Goal: Task Accomplishment & Management: Manage account settings

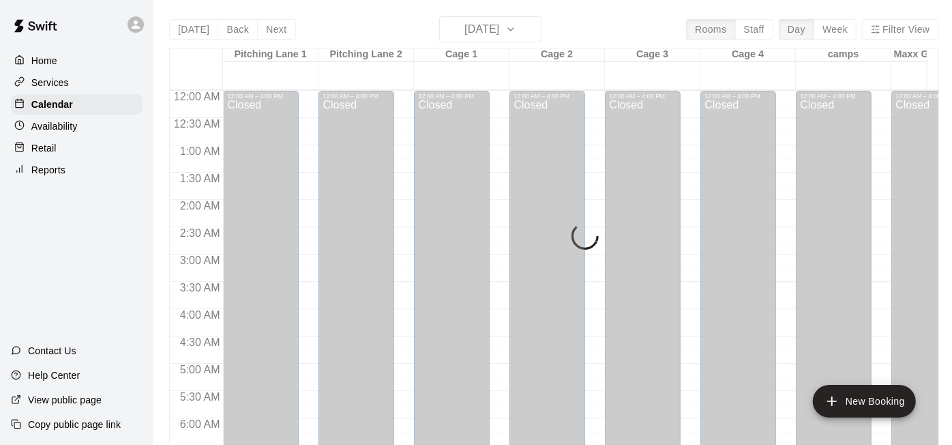
scroll to position [847, 0]
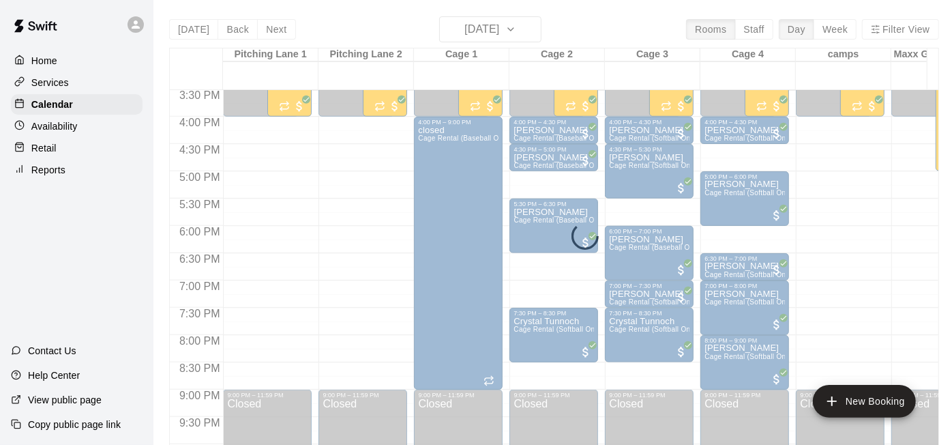
drag, startPoint x: 879, startPoint y: 424, endPoint x: 578, endPoint y: 2, distance: 518.2
click at [578, 2] on main "Today Back Next Wednesday Aug 20 Rooms Staff Day Week Filter View Pitching Lane…" at bounding box center [553, 233] width 801 height 466
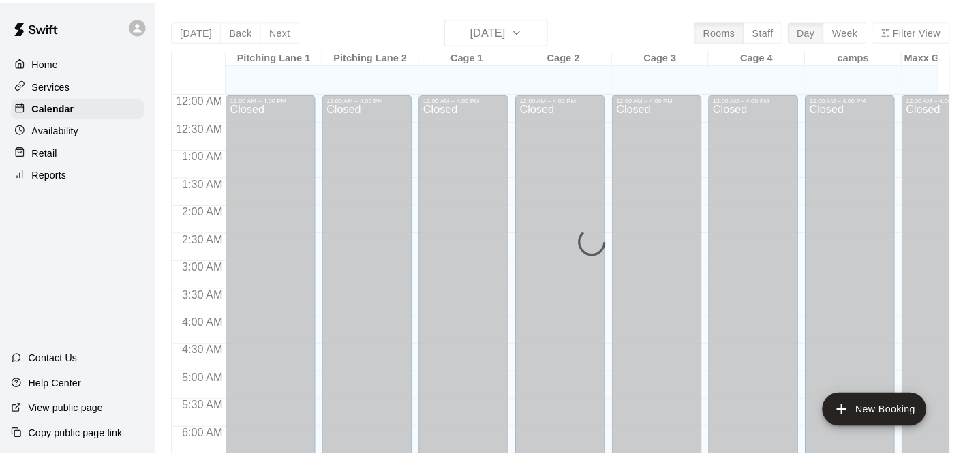
scroll to position [855, 0]
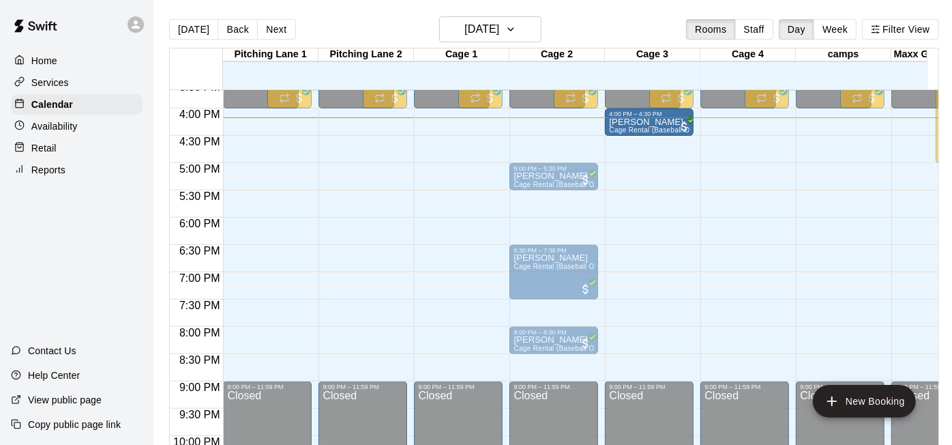
drag, startPoint x: 545, startPoint y: 125, endPoint x: 653, endPoint y: 127, distance: 107.1
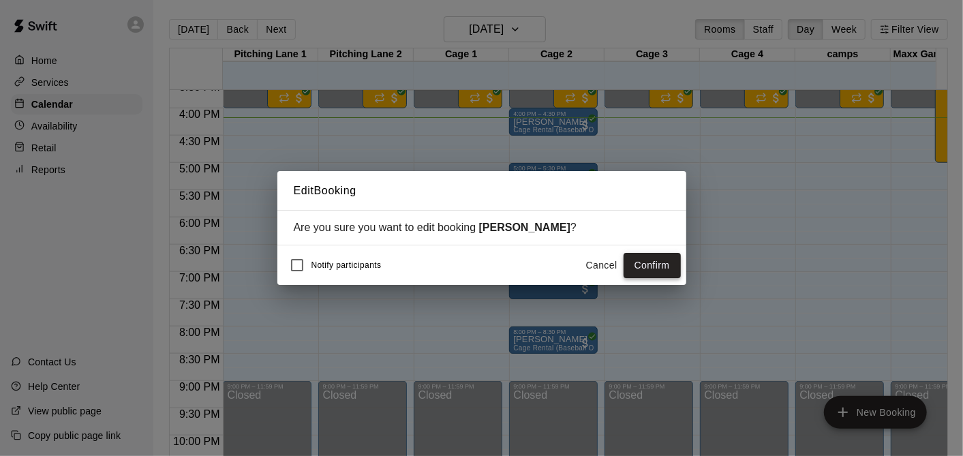
click at [640, 271] on button "Confirm" at bounding box center [652, 265] width 57 height 25
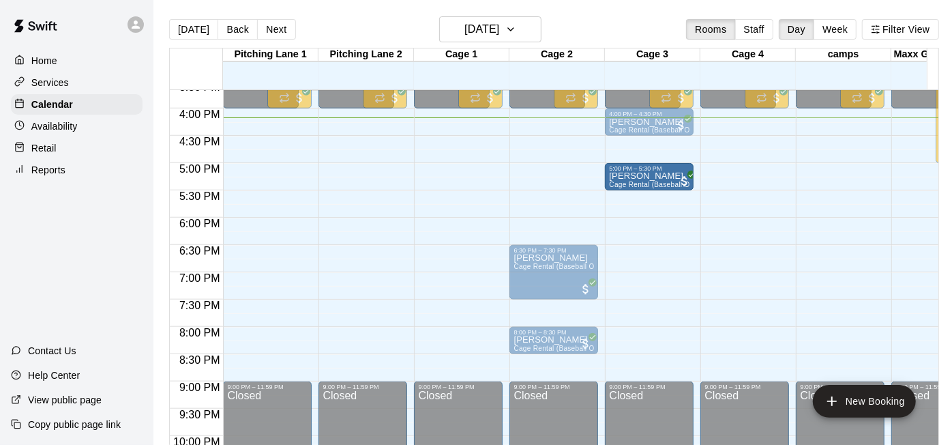
drag, startPoint x: 554, startPoint y: 179, endPoint x: 648, endPoint y: 187, distance: 95.1
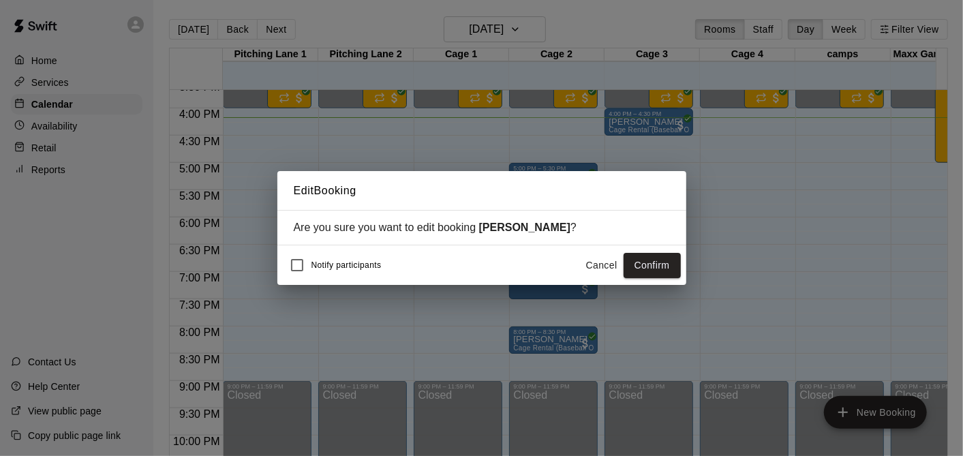
click at [648, 268] on button "Confirm" at bounding box center [652, 265] width 57 height 25
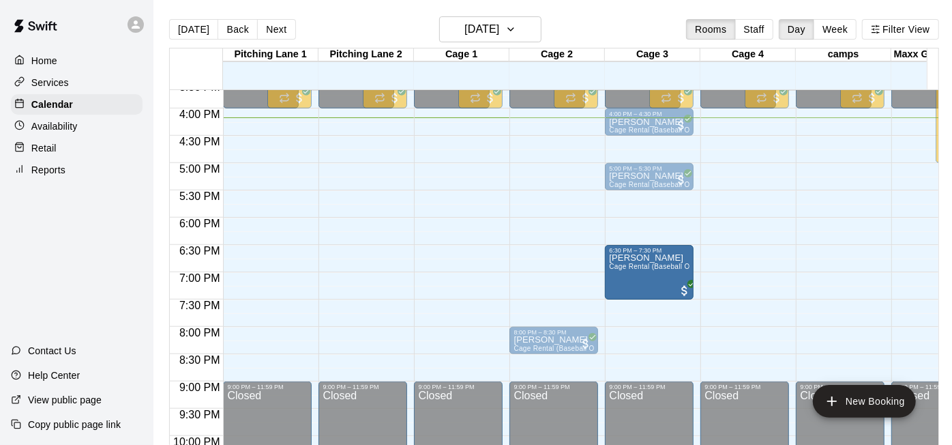
drag, startPoint x: 520, startPoint y: 265, endPoint x: 616, endPoint y: 273, distance: 96.4
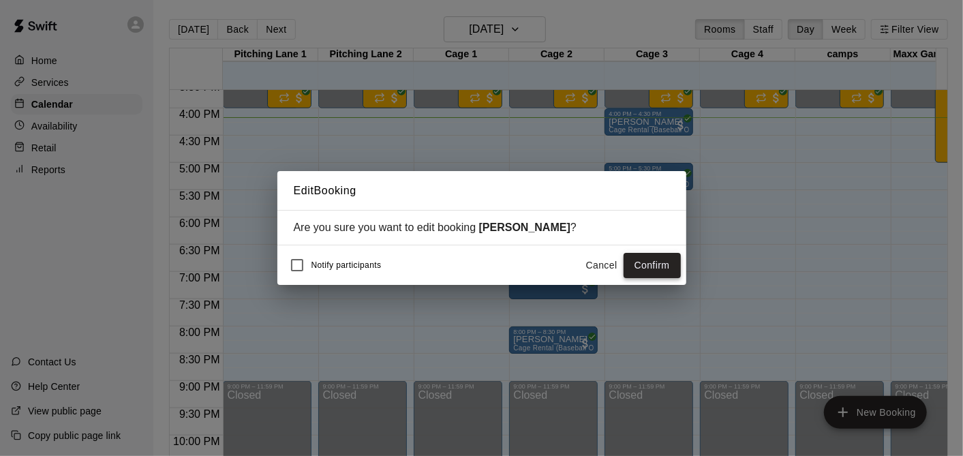
click at [637, 268] on button "Confirm" at bounding box center [652, 265] width 57 height 25
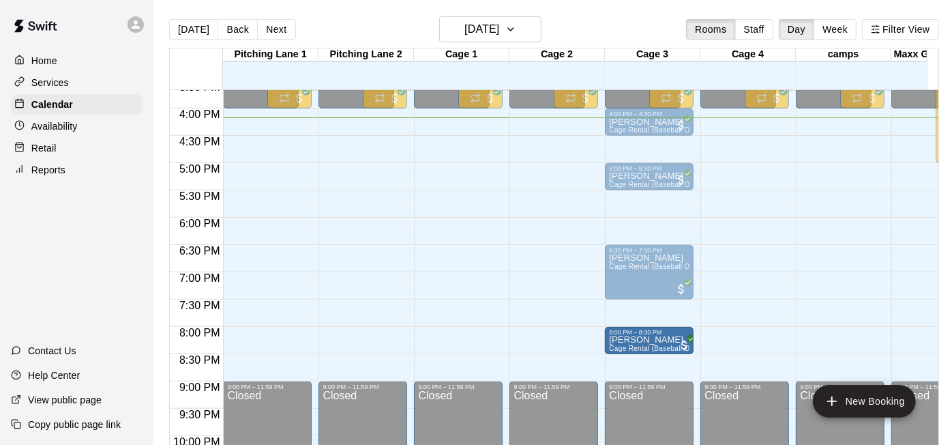
drag, startPoint x: 556, startPoint y: 338, endPoint x: 668, endPoint y: 346, distance: 111.4
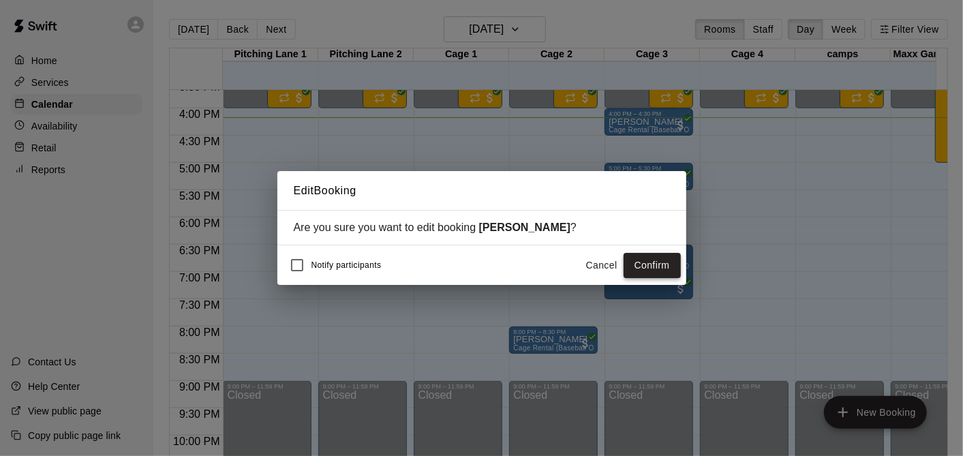
click at [668, 263] on button "Confirm" at bounding box center [652, 265] width 57 height 25
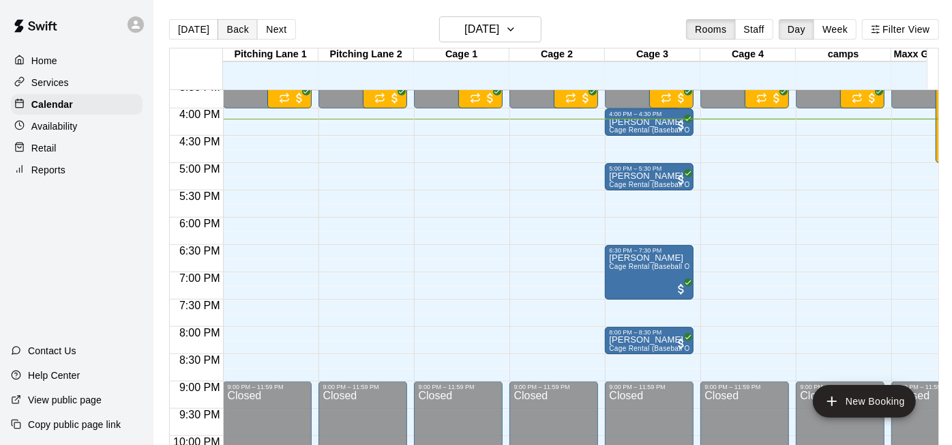
click at [237, 24] on button "Back" at bounding box center [238, 29] width 40 height 20
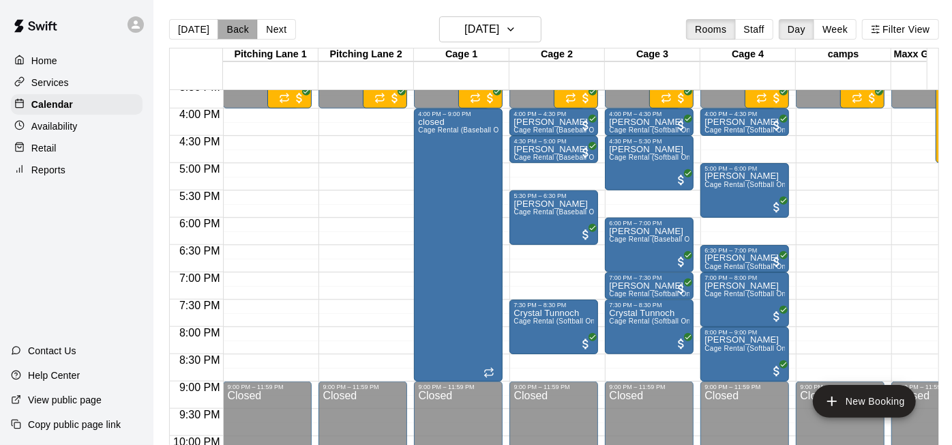
click at [243, 29] on button "Back" at bounding box center [238, 29] width 40 height 20
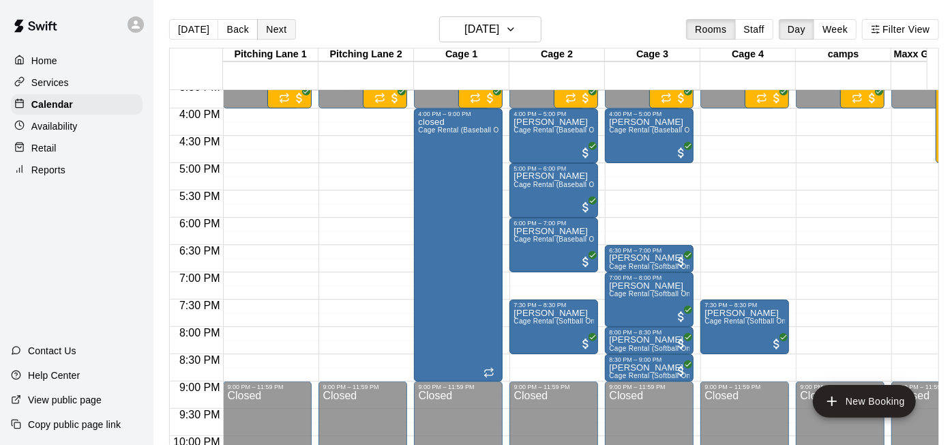
click at [281, 24] on button "Next" at bounding box center [276, 29] width 38 height 20
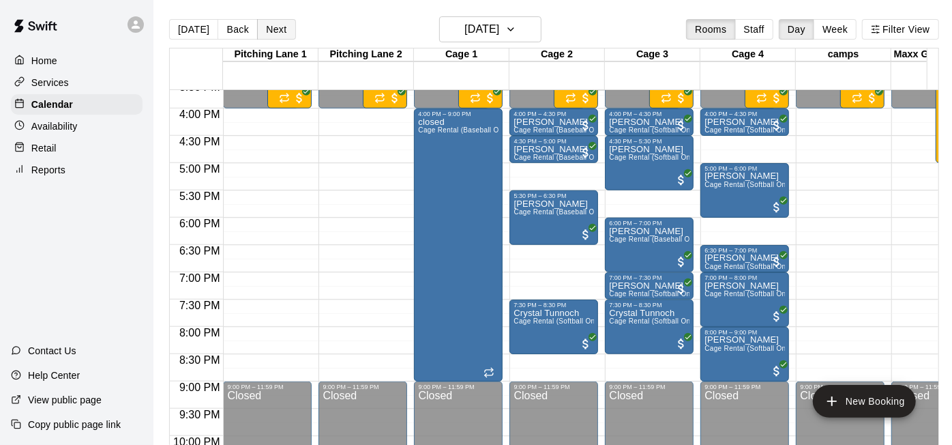
click at [281, 24] on button "Next" at bounding box center [276, 29] width 38 height 20
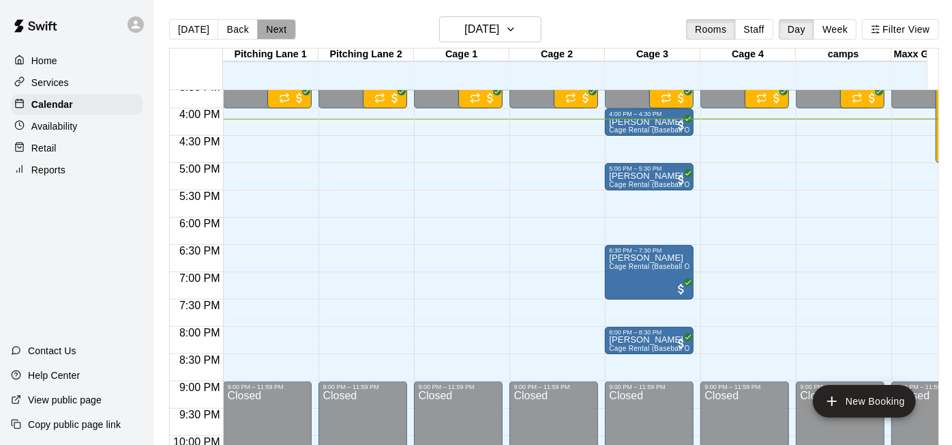
click at [281, 24] on button "Next" at bounding box center [276, 29] width 38 height 20
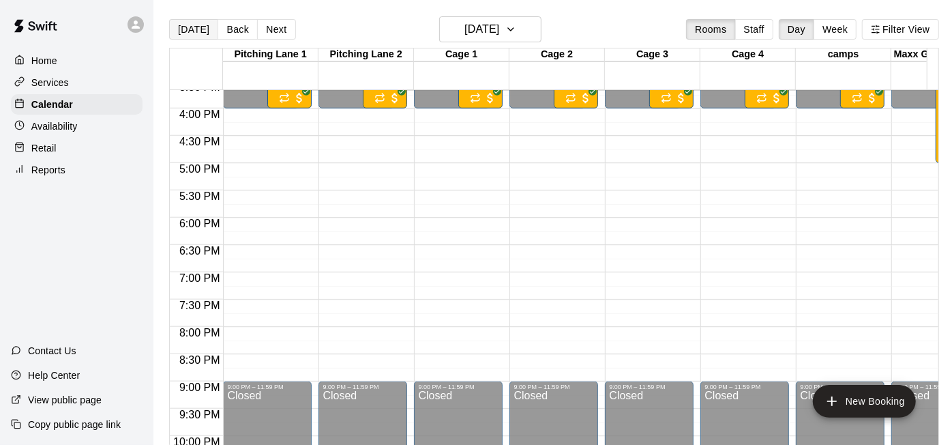
click at [196, 31] on button "[DATE]" at bounding box center [193, 29] width 49 height 20
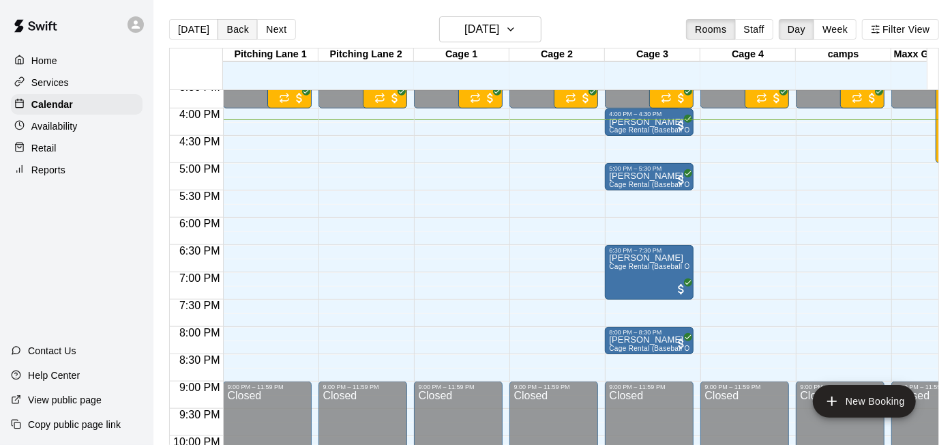
click at [222, 25] on button "Back" at bounding box center [238, 29] width 40 height 20
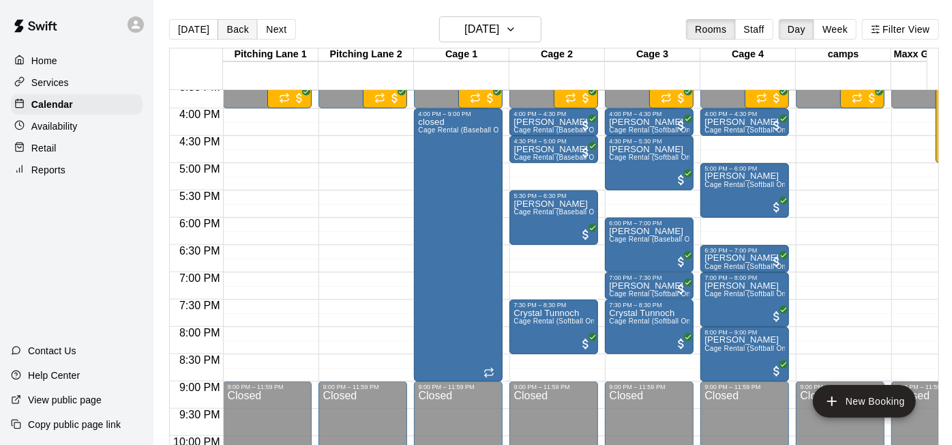
click at [222, 25] on button "Back" at bounding box center [238, 29] width 40 height 20
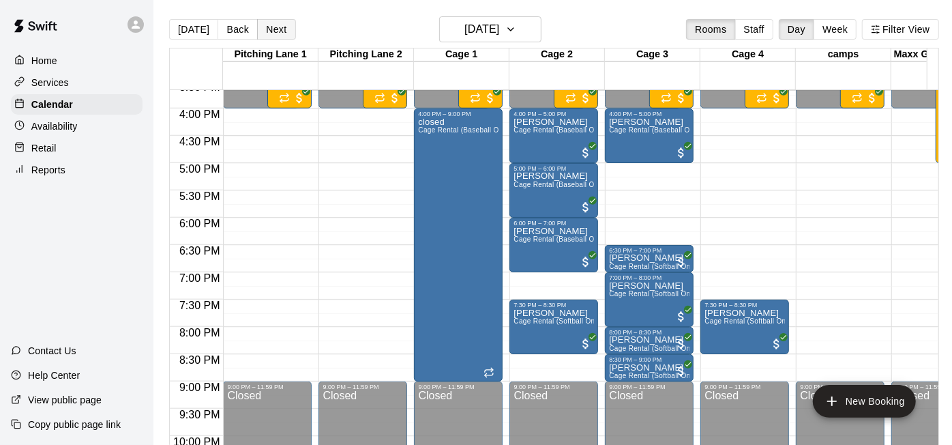
click at [284, 23] on button "Next" at bounding box center [276, 29] width 38 height 20
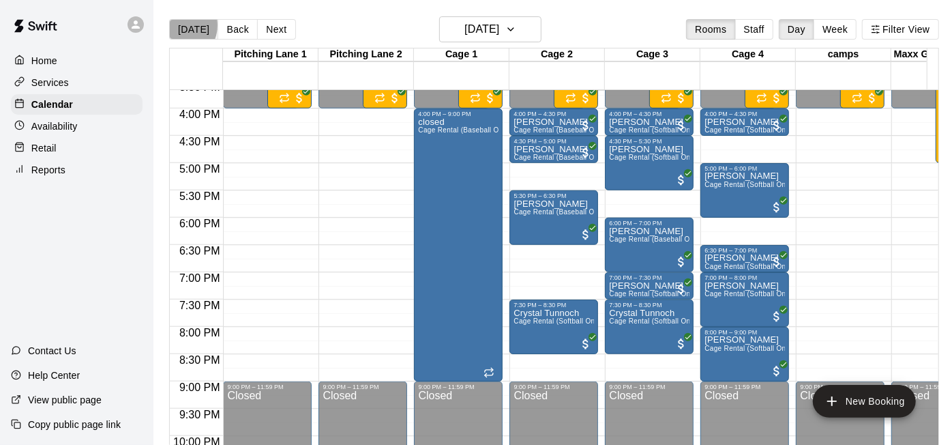
click at [179, 25] on button "[DATE]" at bounding box center [193, 29] width 49 height 20
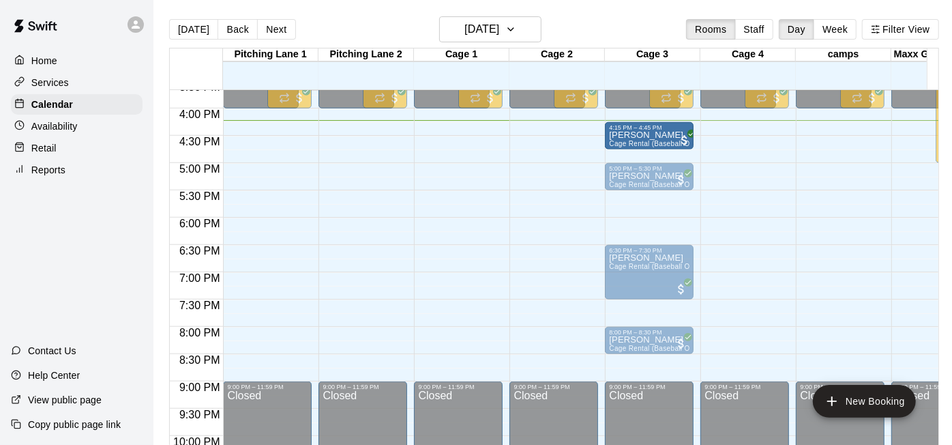
drag, startPoint x: 644, startPoint y: 126, endPoint x: 644, endPoint y: 143, distance: 17.0
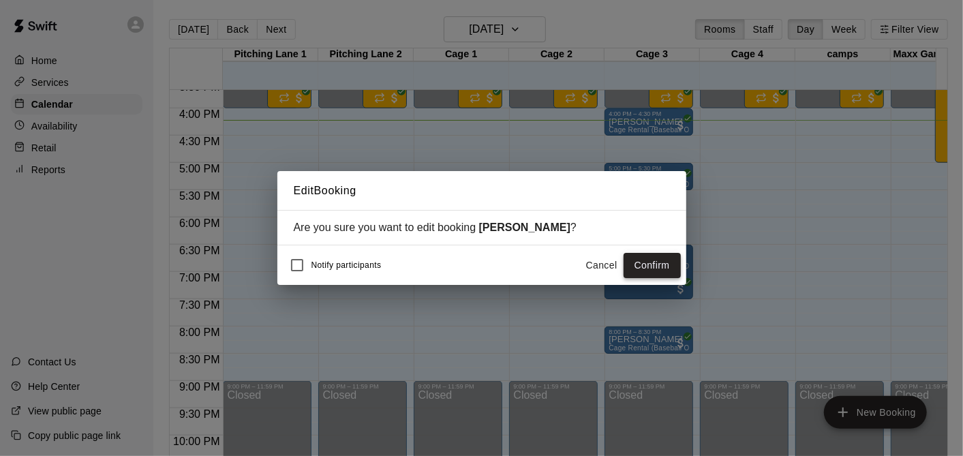
click at [662, 271] on button "Confirm" at bounding box center [652, 265] width 57 height 25
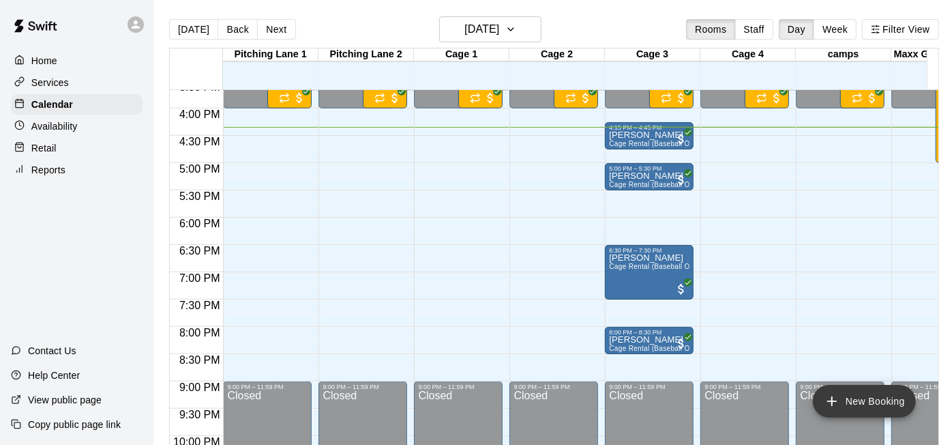
click at [871, 404] on button "New Booking" at bounding box center [864, 401] width 103 height 33
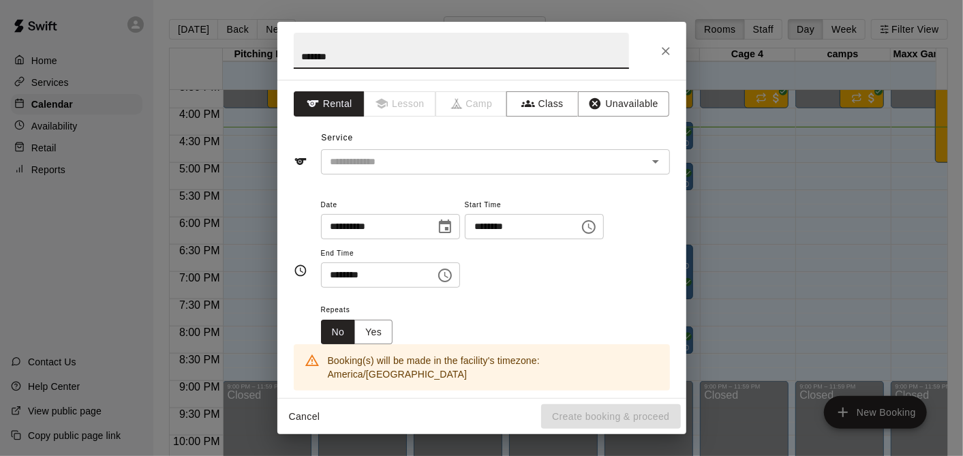
type input "*******"
click at [597, 228] on icon "Choose time, selected time is 4:00 PM" at bounding box center [589, 227] width 16 height 16
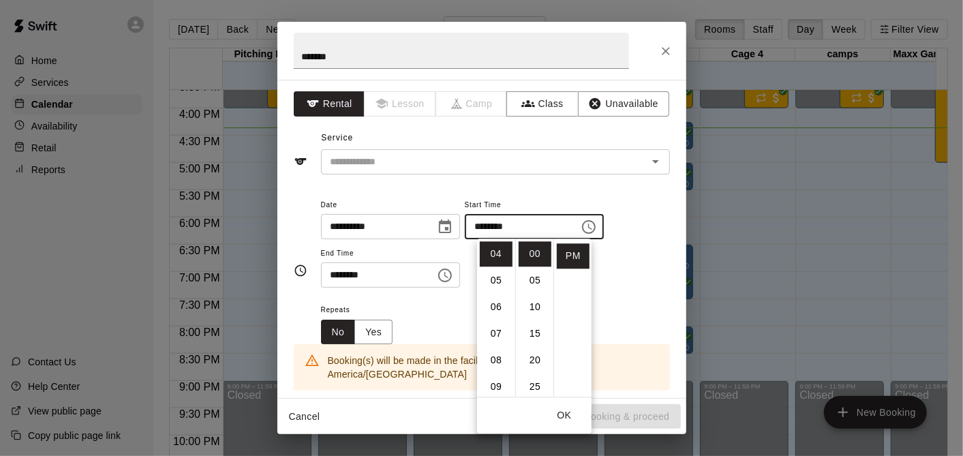
scroll to position [227, 0]
click at [528, 251] on li "30" at bounding box center [535, 247] width 33 height 25
type input "********"
click at [451, 275] on icon "Choose time, selected time is 4:30 PM" at bounding box center [445, 276] width 14 height 14
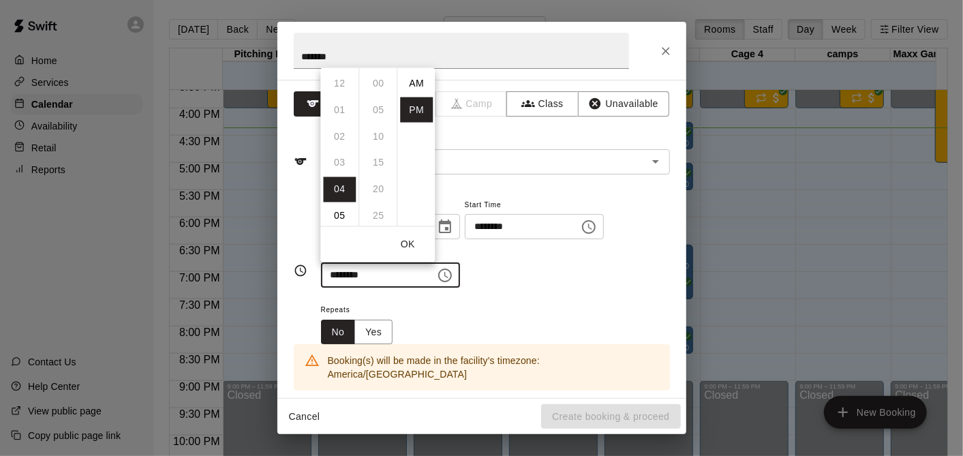
scroll to position [25, 0]
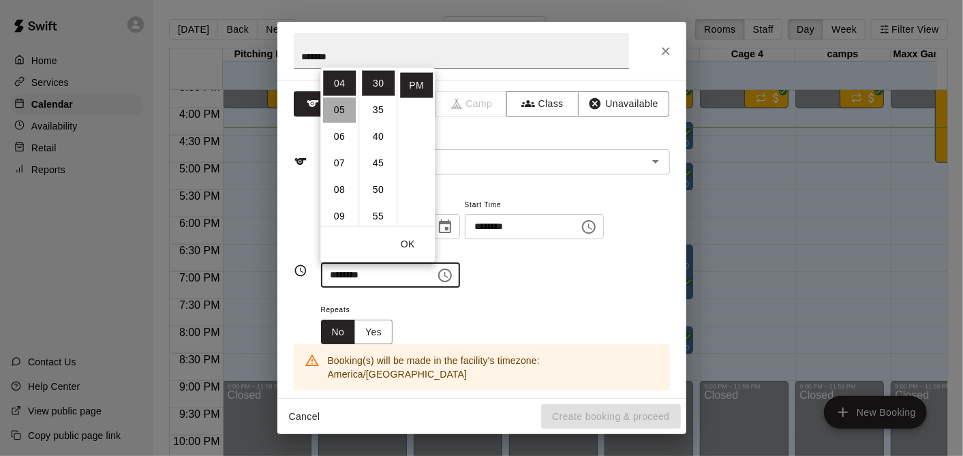
click at [346, 106] on li "05" at bounding box center [339, 109] width 33 height 25
click at [373, 78] on li "00" at bounding box center [378, 82] width 33 height 25
type input "********"
click at [505, 151] on div "​" at bounding box center [495, 161] width 349 height 25
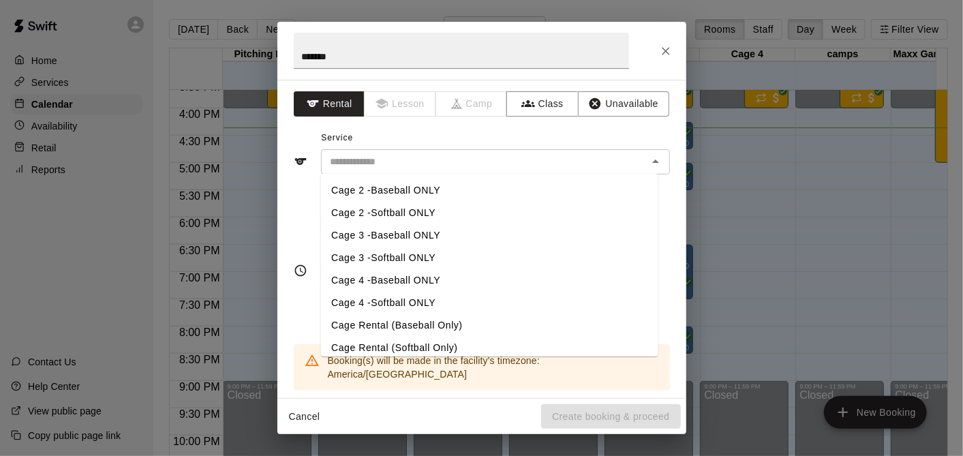
click at [435, 344] on li "Cage Rental (Softball Only)" at bounding box center [489, 348] width 338 height 23
type input "**********"
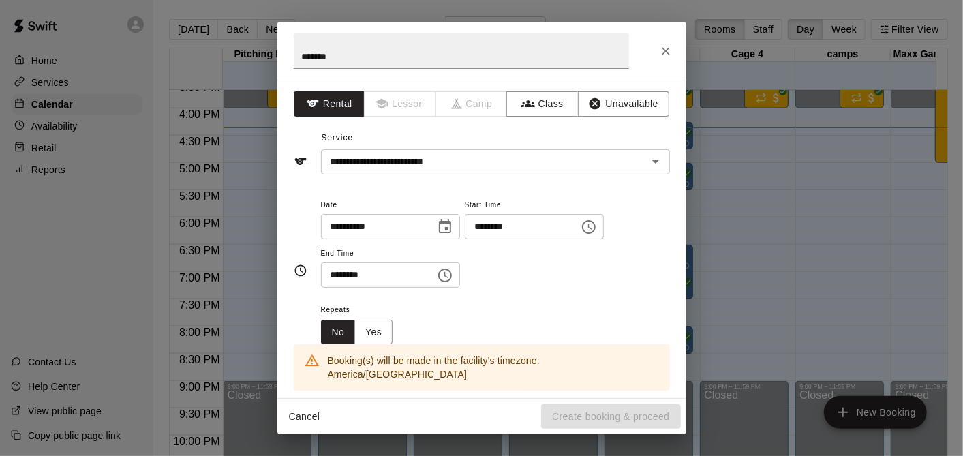
scroll to position [227, 0]
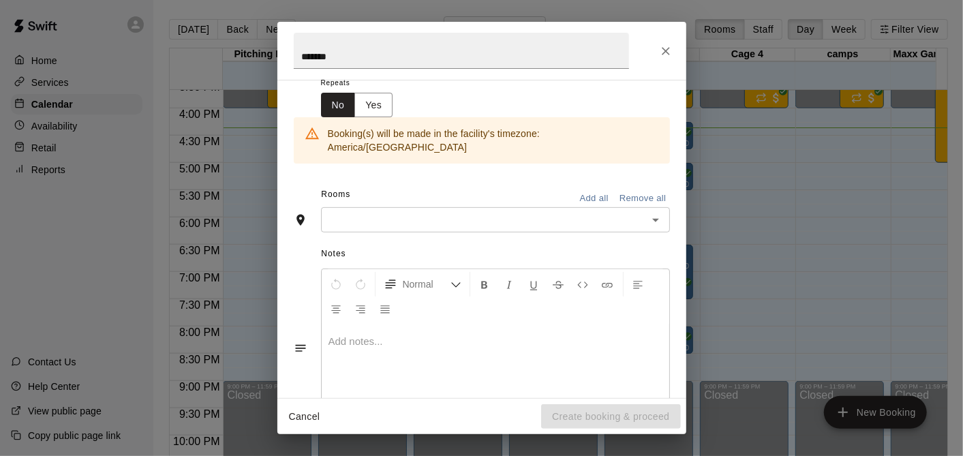
click at [469, 211] on input "text" at bounding box center [484, 219] width 318 height 17
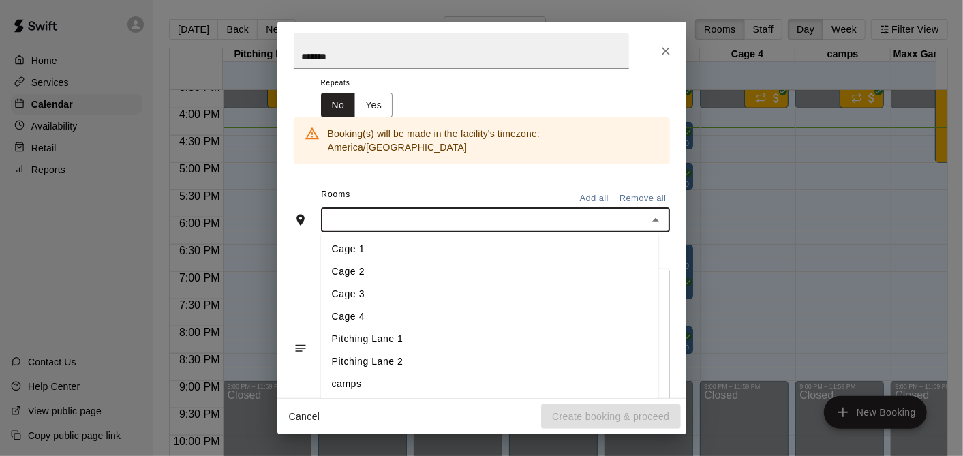
click at [411, 262] on li "Cage 2" at bounding box center [490, 272] width 338 height 23
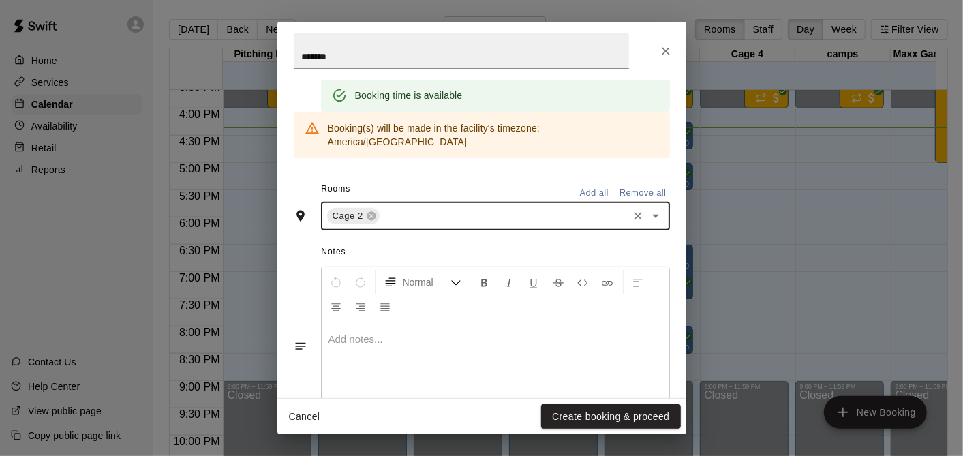
scroll to position [322, 0]
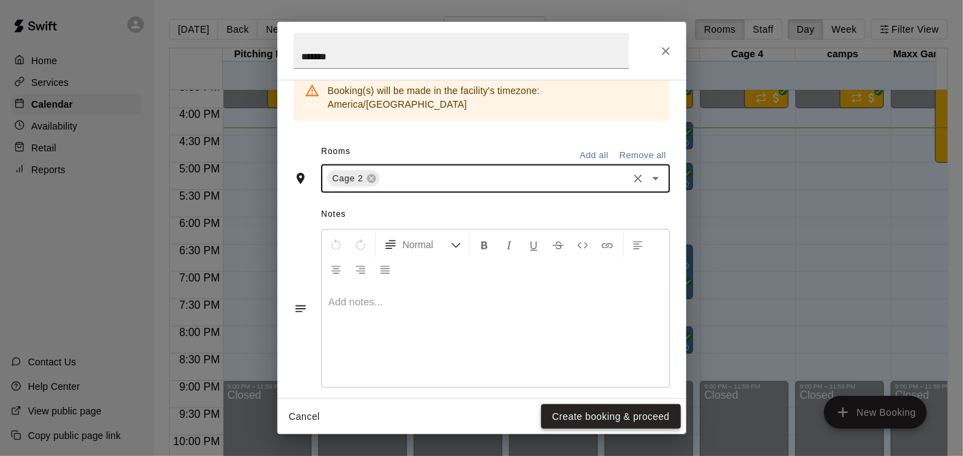
click at [599, 406] on button "Create booking & proceed" at bounding box center [610, 416] width 139 height 25
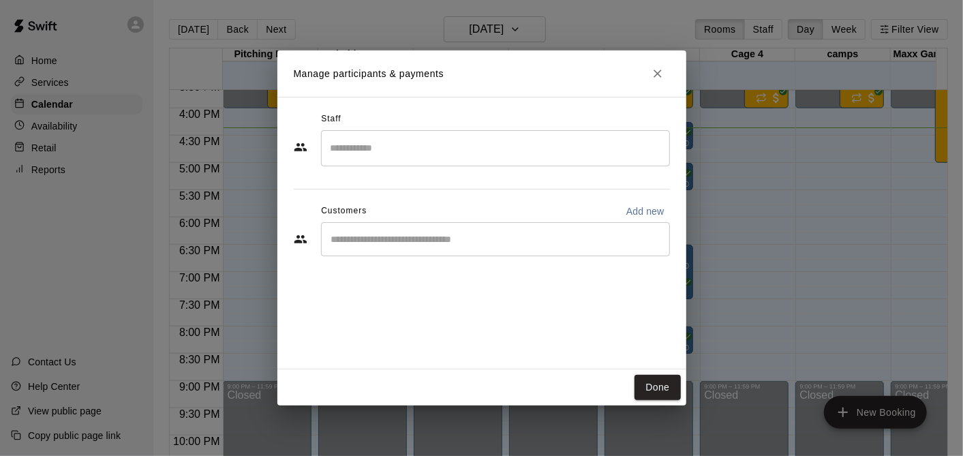
click at [653, 86] on h2 "Manage participants & payments" at bounding box center [482, 73] width 409 height 46
click at [655, 62] on button "Close" at bounding box center [658, 73] width 25 height 25
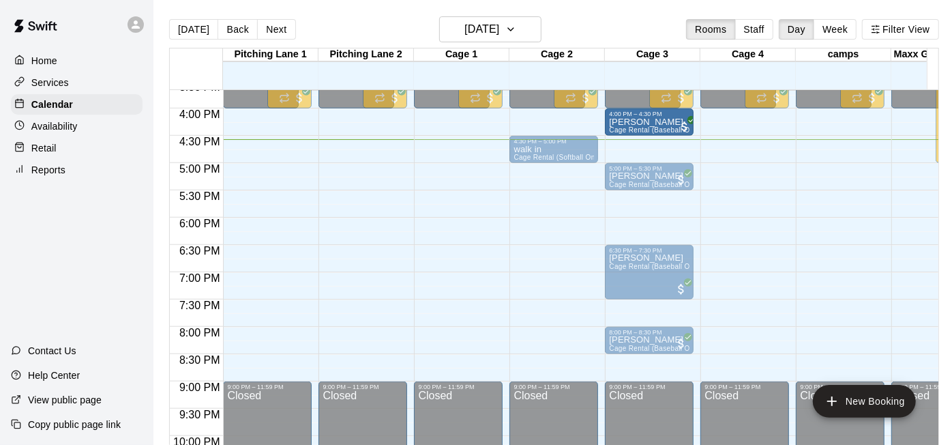
drag, startPoint x: 650, startPoint y: 140, endPoint x: 655, endPoint y: 132, distance: 9.5
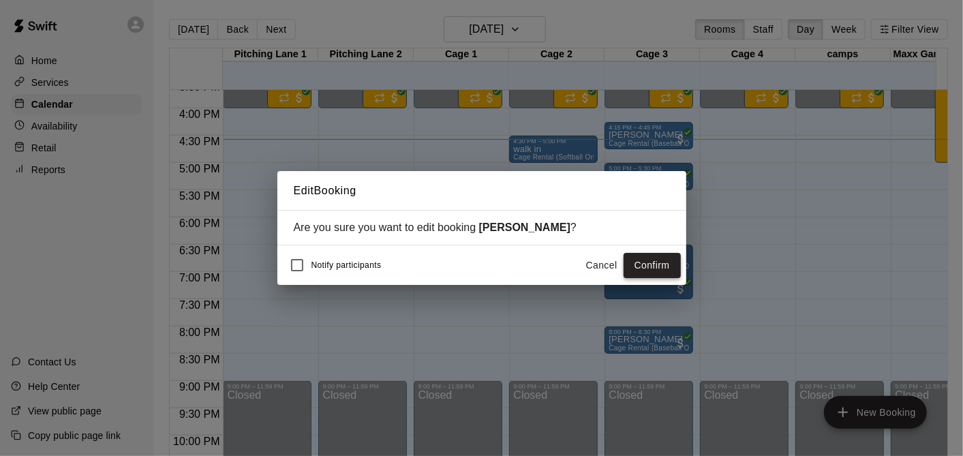
click at [643, 265] on button "Confirm" at bounding box center [652, 265] width 57 height 25
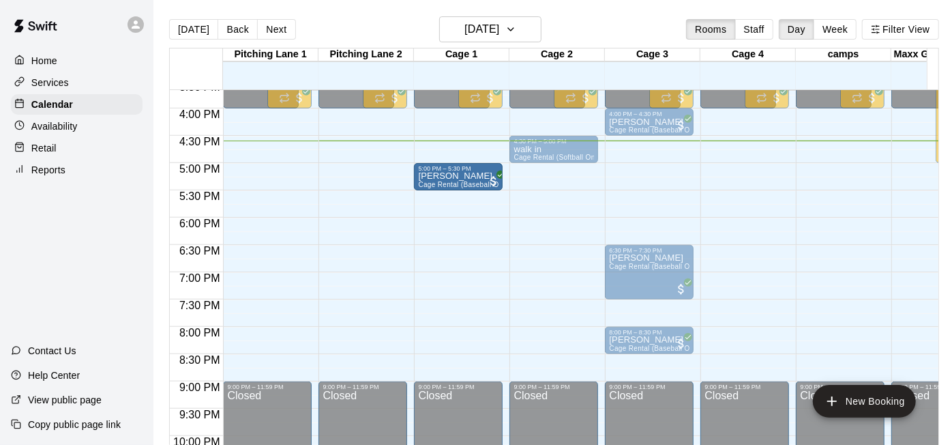
drag, startPoint x: 657, startPoint y: 173, endPoint x: 445, endPoint y: 179, distance: 212.1
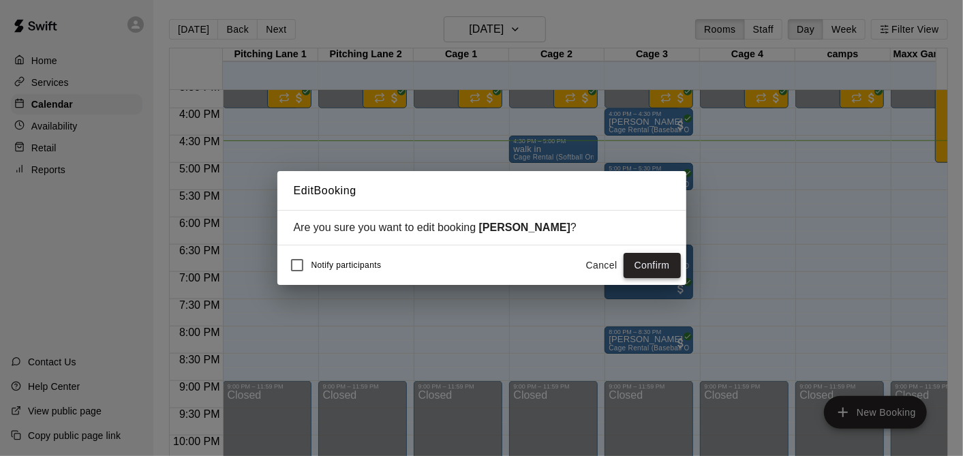
click at [662, 267] on button "Confirm" at bounding box center [652, 265] width 57 height 25
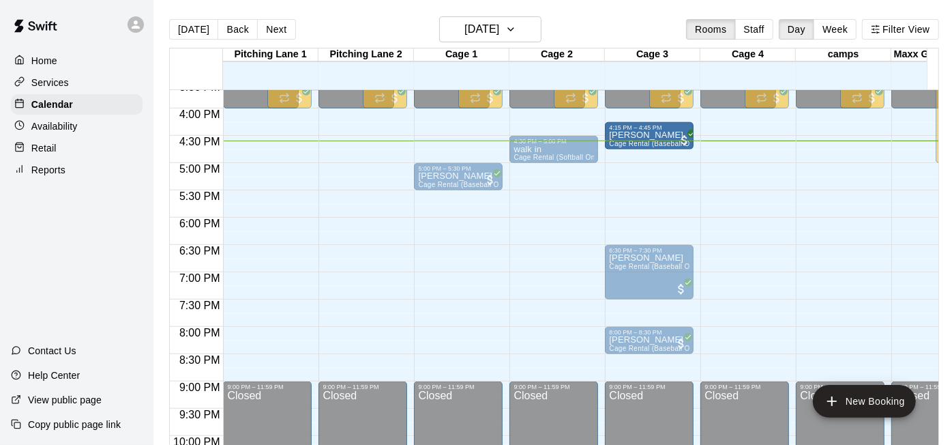
drag, startPoint x: 662, startPoint y: 125, endPoint x: 663, endPoint y: 144, distance: 18.4
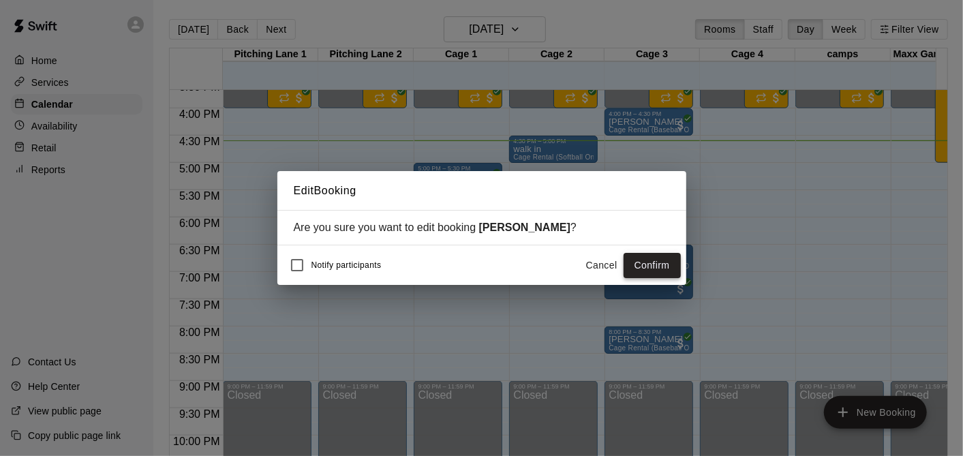
click at [638, 256] on button "Confirm" at bounding box center [652, 265] width 57 height 25
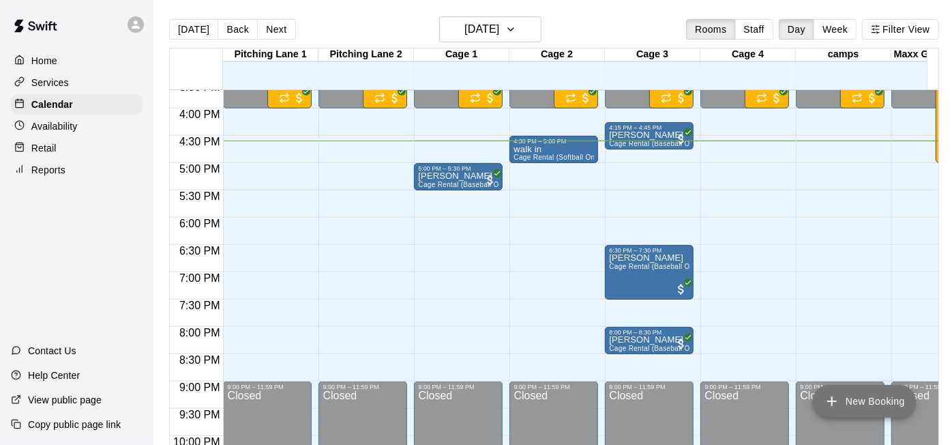
click at [874, 408] on button "New Booking" at bounding box center [864, 401] width 103 height 33
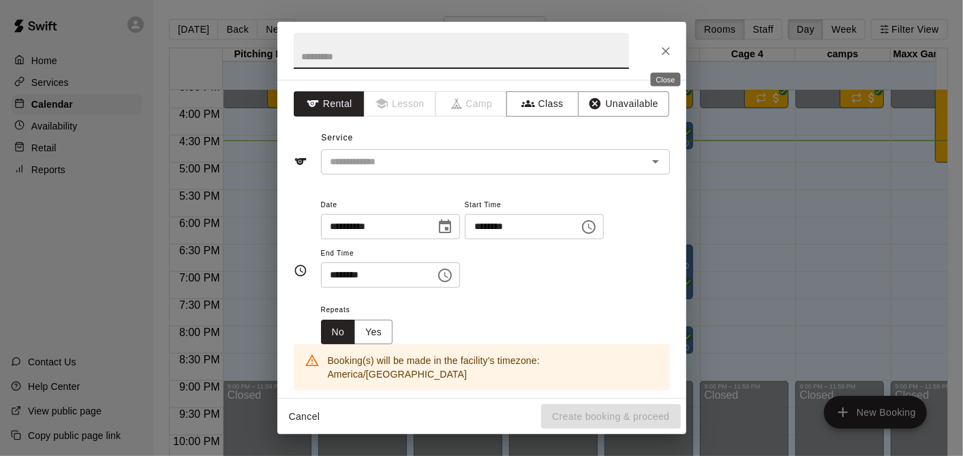
click at [670, 49] on icon "Close" at bounding box center [666, 51] width 14 height 14
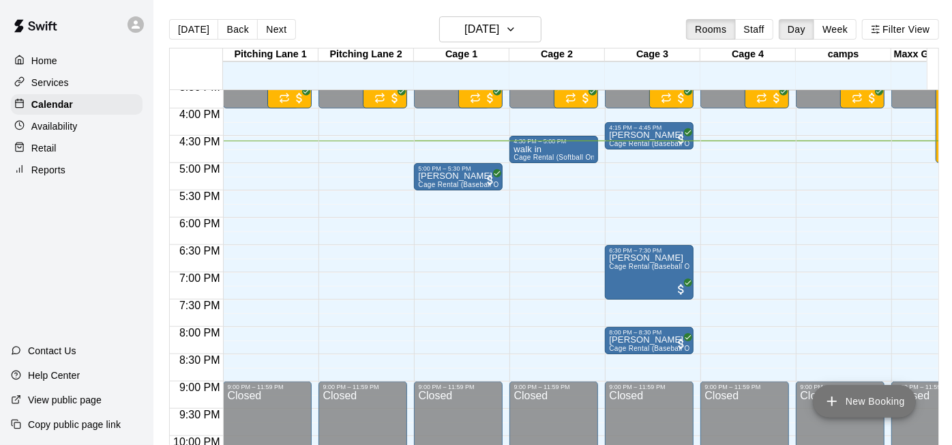
click at [863, 401] on button "New Booking" at bounding box center [864, 401] width 103 height 33
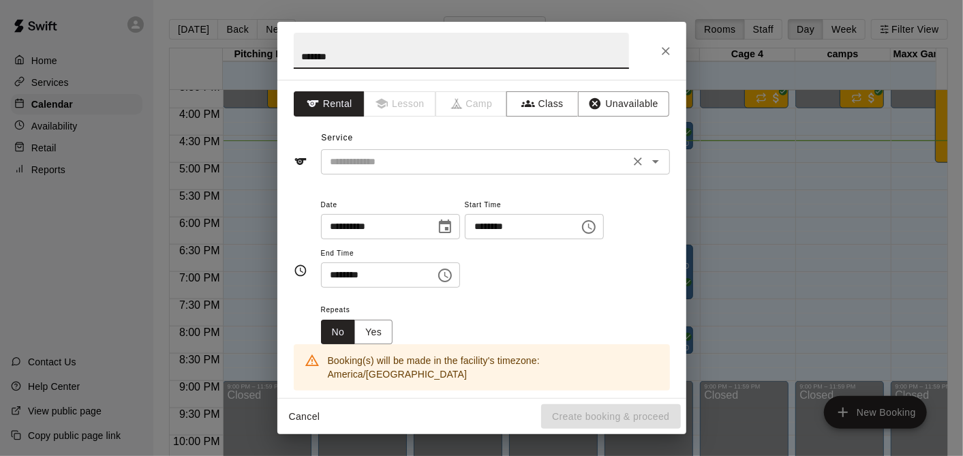
type input "*******"
click at [577, 160] on input "text" at bounding box center [475, 161] width 301 height 17
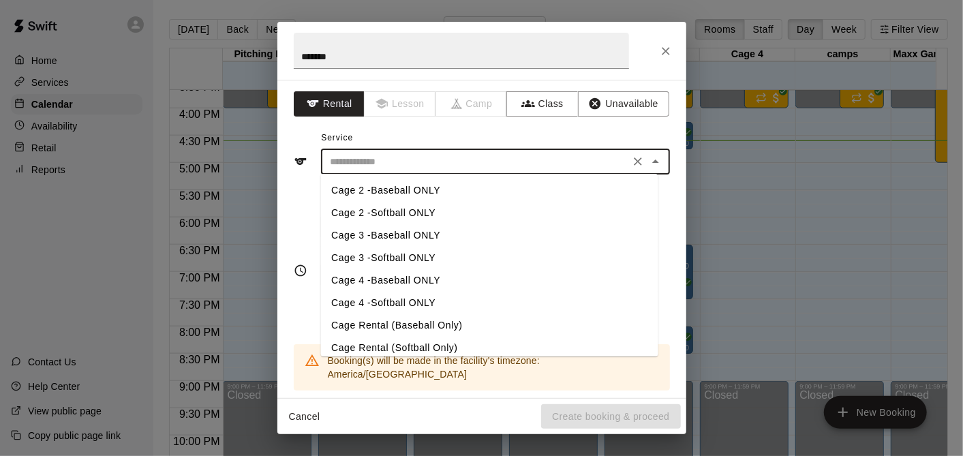
scroll to position [53, 0]
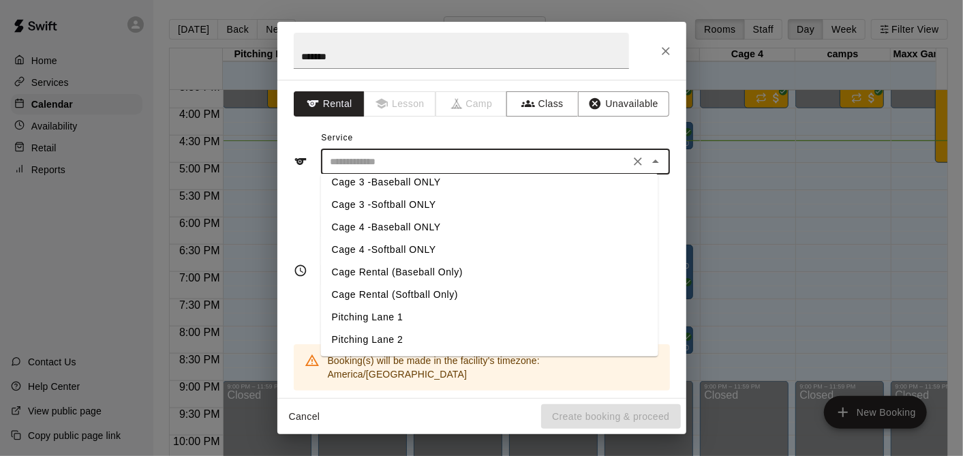
click at [447, 273] on li "Cage Rental (Baseball Only)" at bounding box center [489, 272] width 338 height 23
type input "**********"
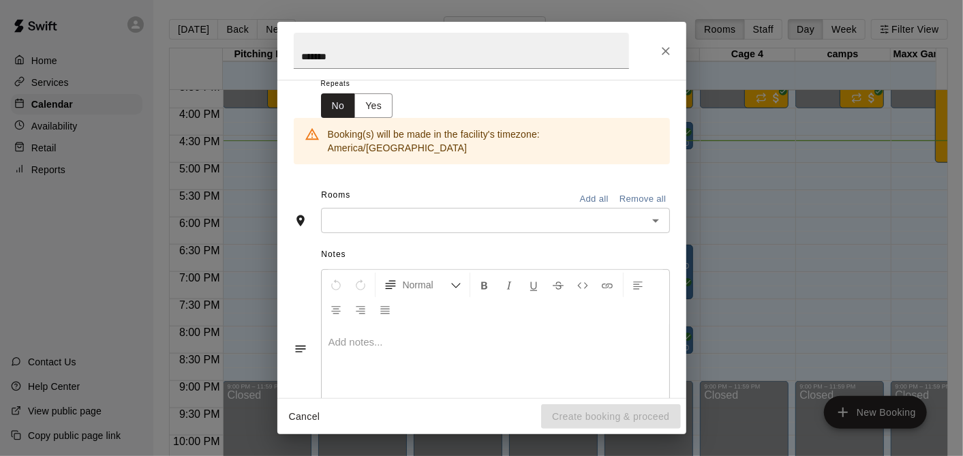
scroll to position [227, 0]
click at [383, 211] on input "text" at bounding box center [484, 219] width 318 height 17
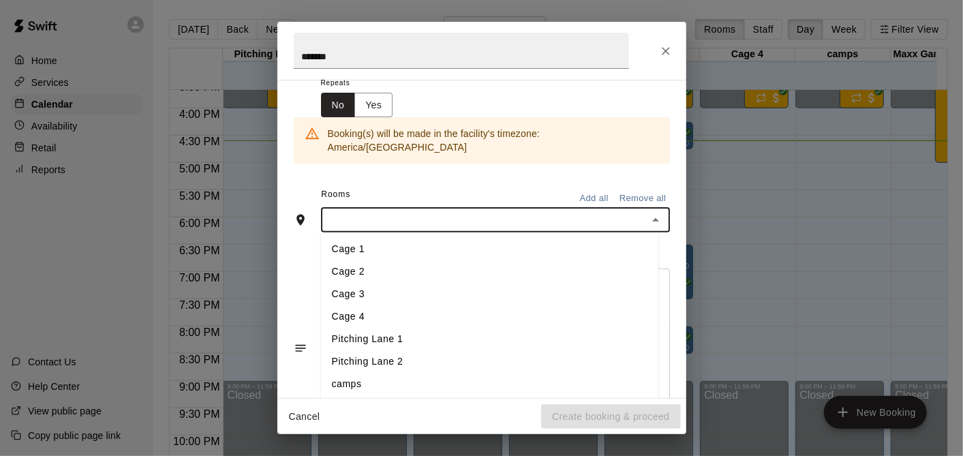
click at [401, 284] on li "Cage 3" at bounding box center [490, 295] width 338 height 23
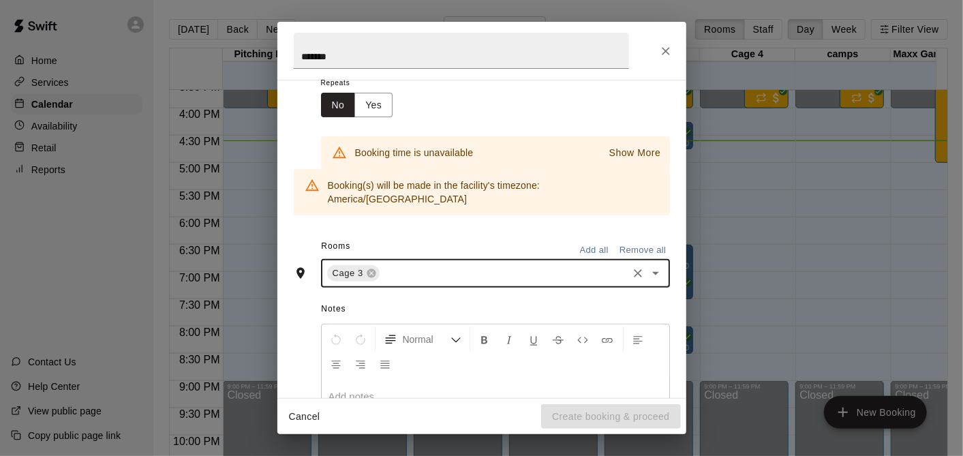
scroll to position [0, 0]
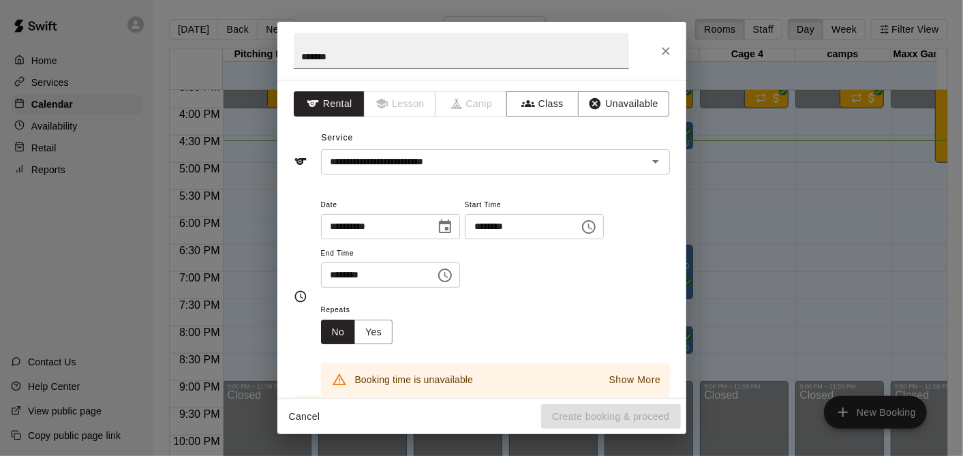
click at [597, 222] on icon "Choose time, selected time is 4:00 PM" at bounding box center [589, 227] width 16 height 16
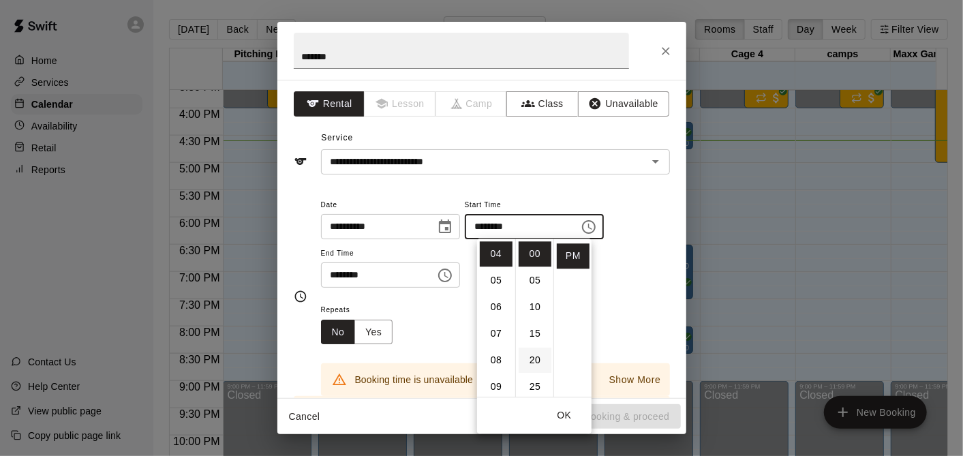
scroll to position [227, 0]
click at [530, 270] on li "45" at bounding box center [535, 266] width 33 height 25
type input "********"
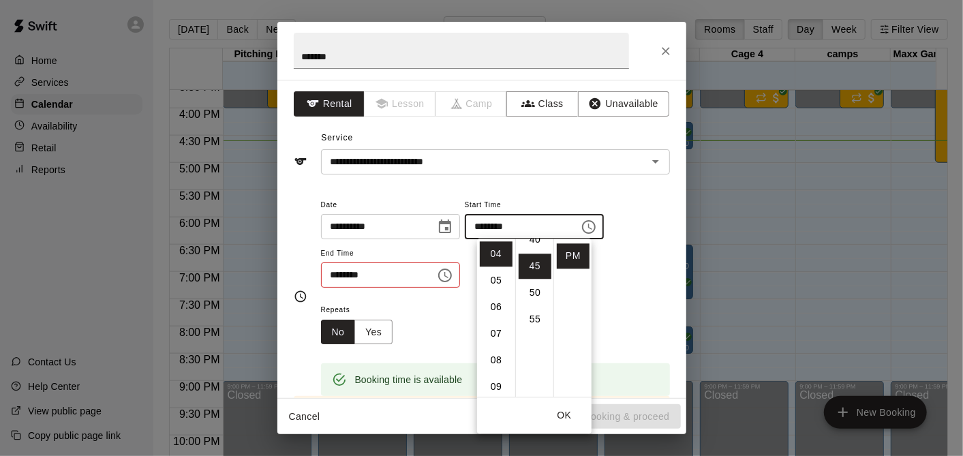
scroll to position [239, 0]
click at [459, 273] on button "Choose time, selected time is 4:30 PM" at bounding box center [445, 275] width 27 height 27
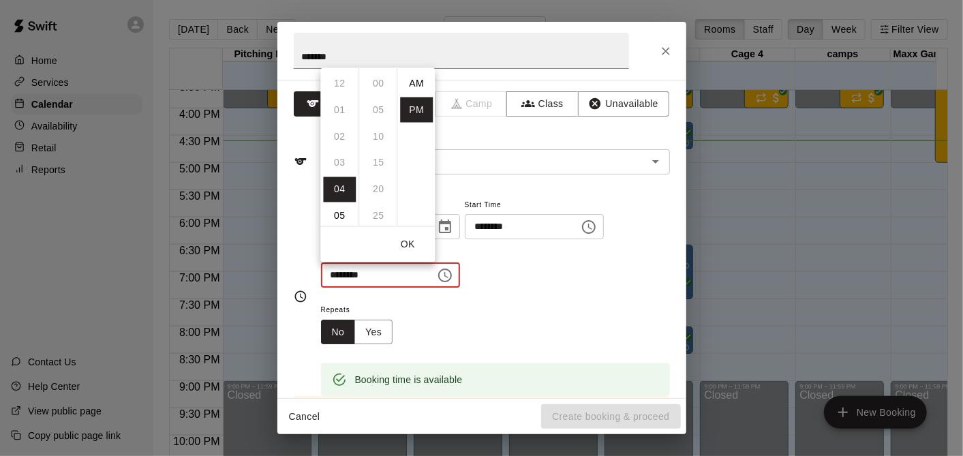
scroll to position [25, 0]
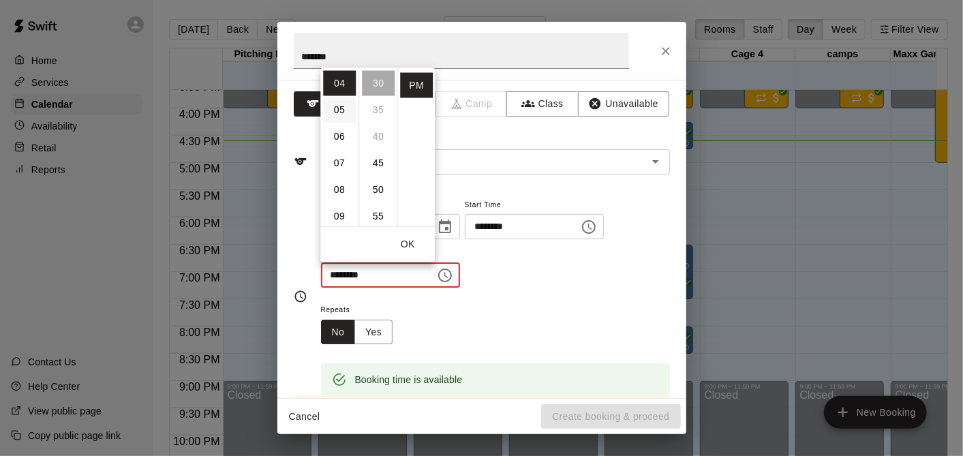
click at [344, 121] on li "05" at bounding box center [339, 109] width 33 height 25
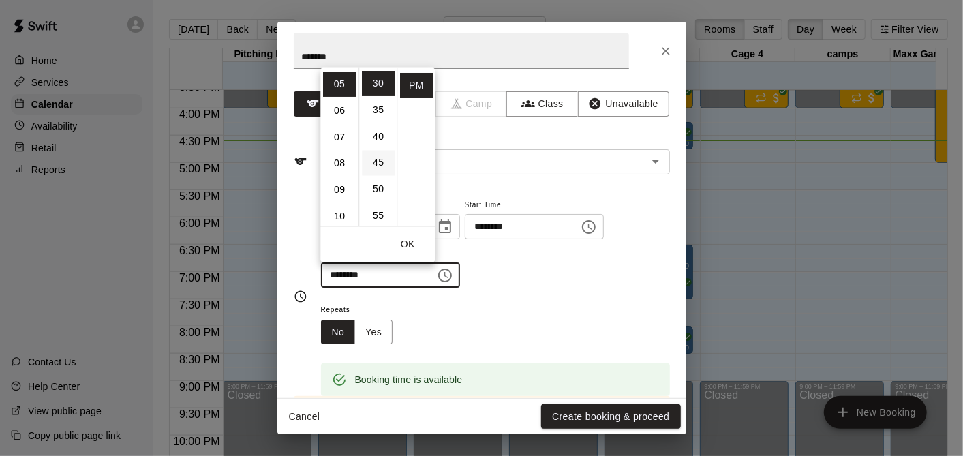
scroll to position [0, 0]
click at [383, 158] on li "15" at bounding box center [378, 162] width 33 height 25
type input "********"
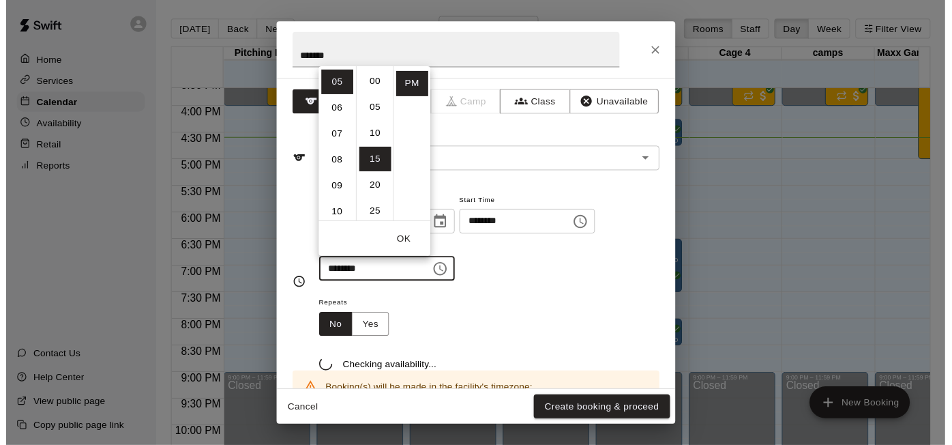
scroll to position [80, 0]
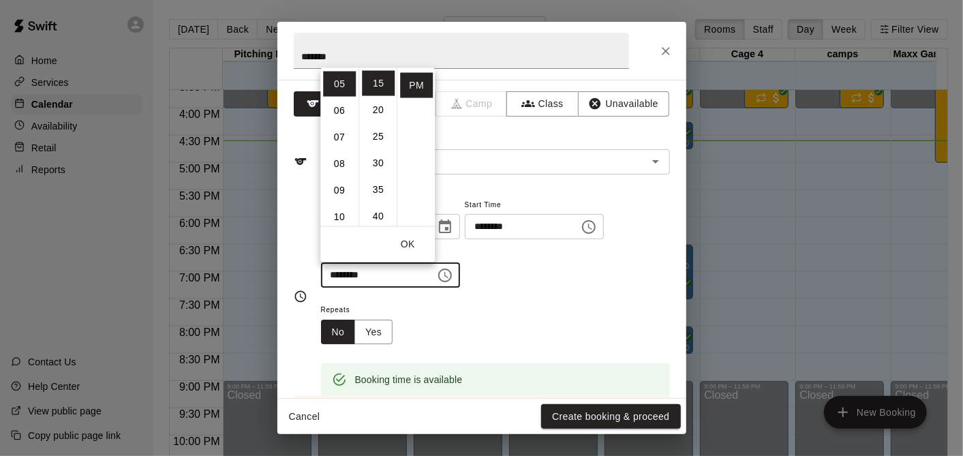
click at [419, 245] on button "OK" at bounding box center [408, 244] width 44 height 25
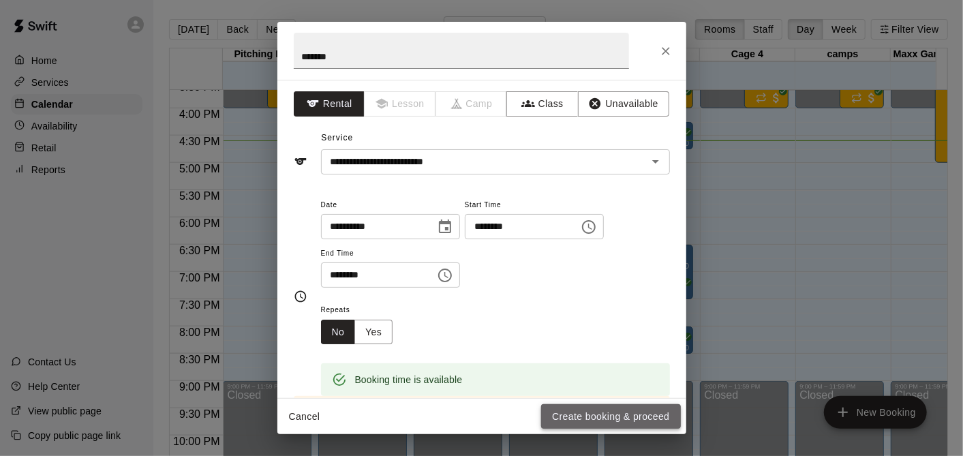
click at [649, 411] on button "Create booking & proceed" at bounding box center [610, 416] width 139 height 25
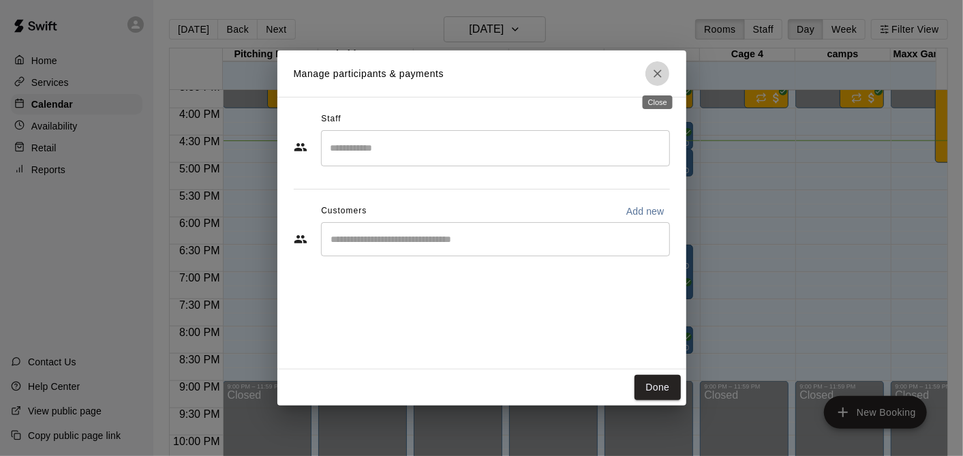
click at [651, 69] on icon "Close" at bounding box center [658, 74] width 14 height 14
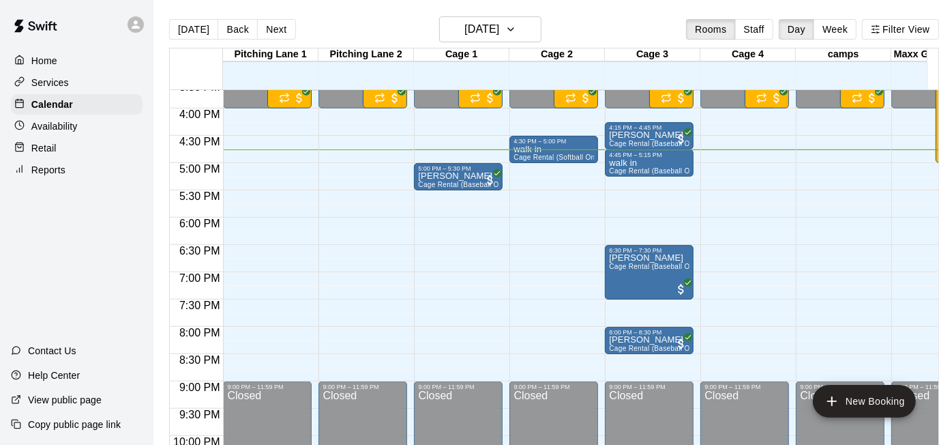
drag, startPoint x: 648, startPoint y: 3, endPoint x: 341, endPoint y: 15, distance: 307.7
click at [341, 15] on main "Today Back Next Thursday Aug 21 Rooms Staff Day Week Filter View Pitching Lane …" at bounding box center [553, 233] width 801 height 466
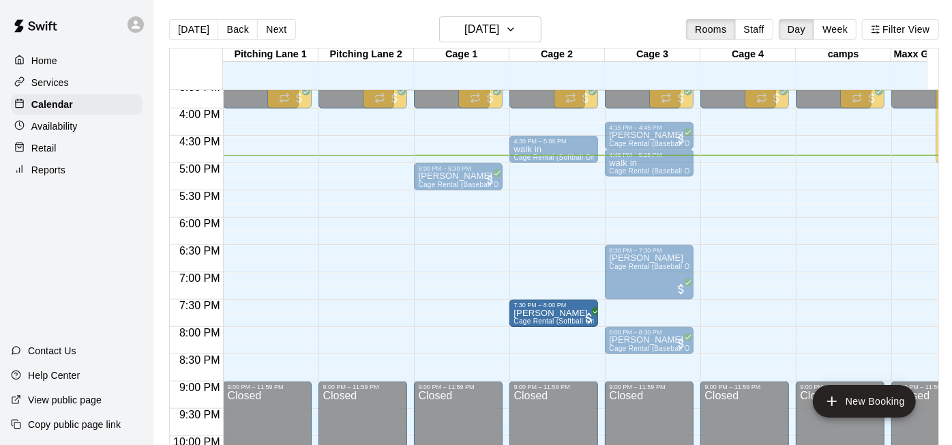
drag, startPoint x: 471, startPoint y: 310, endPoint x: 543, endPoint y: 314, distance: 72.4
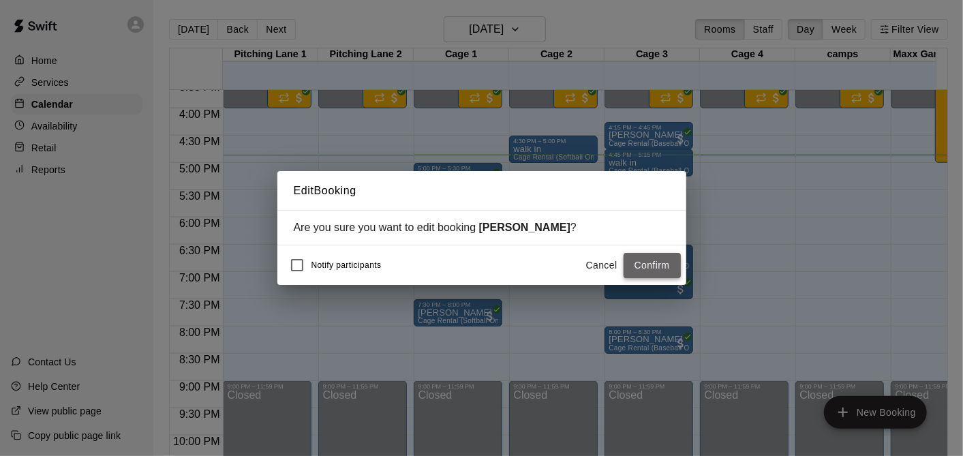
click at [669, 260] on button "Confirm" at bounding box center [652, 265] width 57 height 25
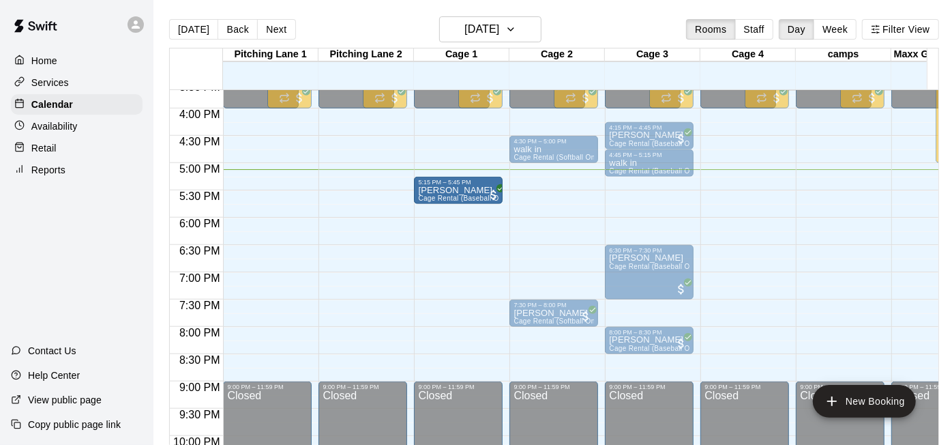
drag, startPoint x: 460, startPoint y: 175, endPoint x: 455, endPoint y: 191, distance: 16.4
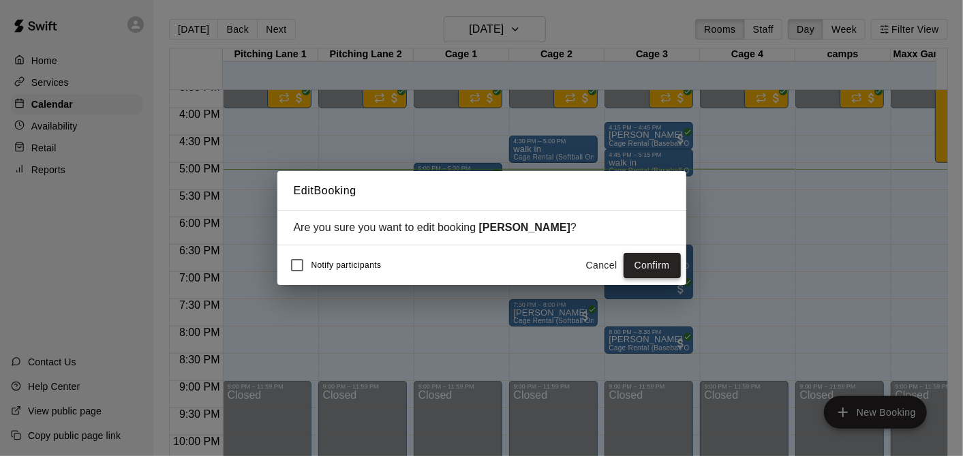
click at [666, 268] on button "Confirm" at bounding box center [652, 265] width 57 height 25
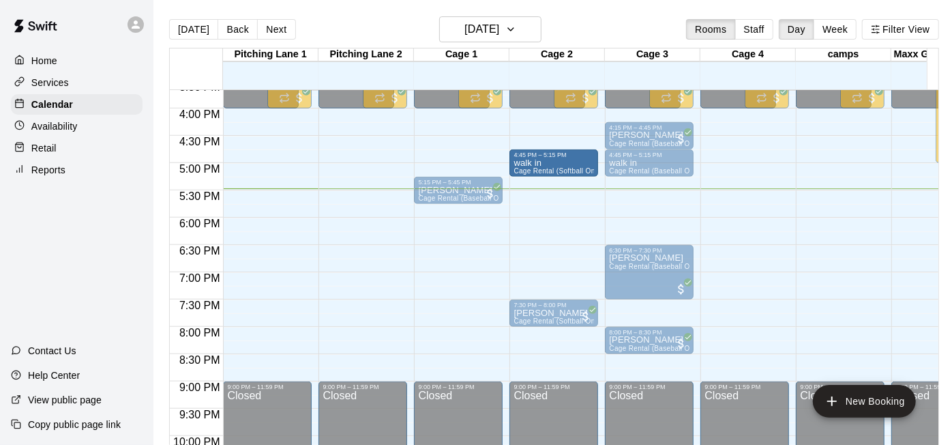
drag, startPoint x: 571, startPoint y: 152, endPoint x: 572, endPoint y: 169, distance: 17.1
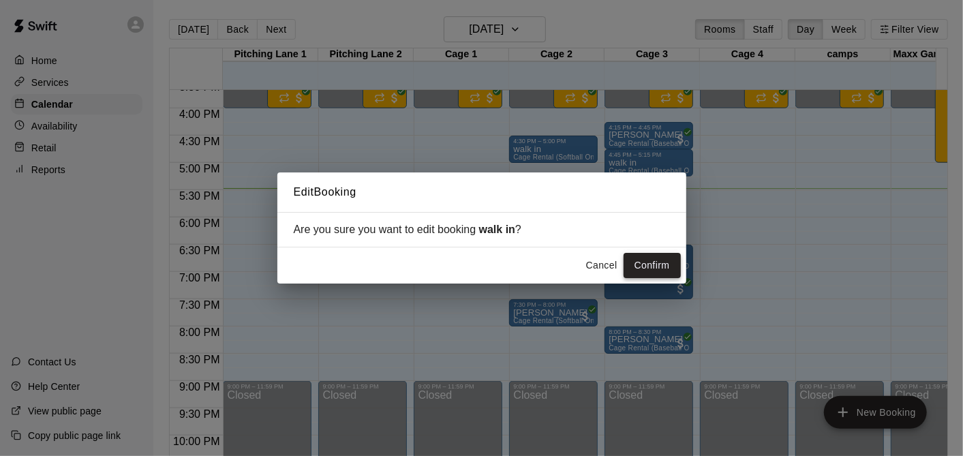
click at [661, 271] on button "Confirm" at bounding box center [652, 265] width 57 height 25
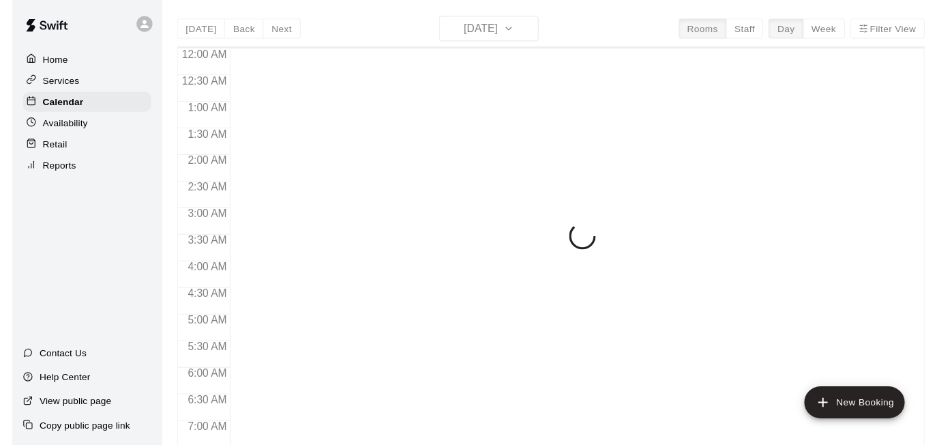
scroll to position [886, 0]
